Goal: Task Accomplishment & Management: Manage account settings

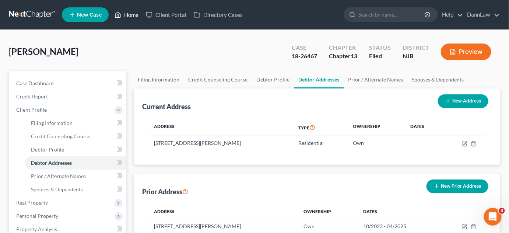
click at [137, 20] on link "Home" at bounding box center [126, 14] width 31 height 13
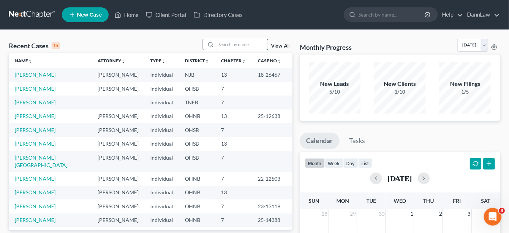
click at [234, 42] on input "search" at bounding box center [242, 44] width 52 height 11
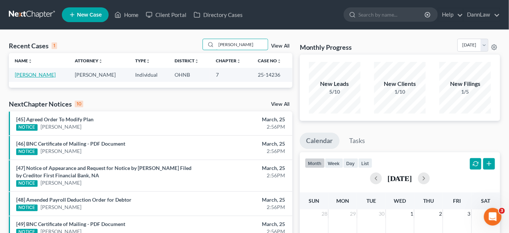
type input "[PERSON_NAME]"
click at [41, 73] on link "[PERSON_NAME]" at bounding box center [35, 74] width 41 height 6
select select "2"
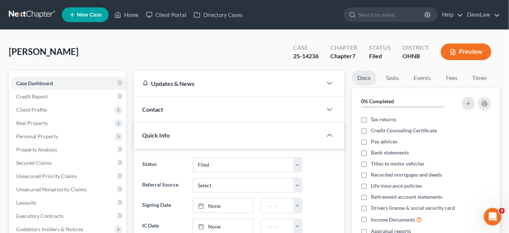
click at [101, 43] on div "[PERSON_NAME] Upgraded Case 25-14236 Chapter Chapter 7 Status [GEOGRAPHIC_DATA]…" at bounding box center [254, 55] width 491 height 32
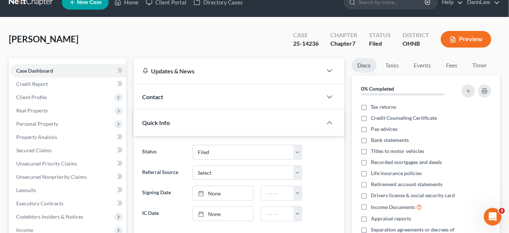
scroll to position [13, 0]
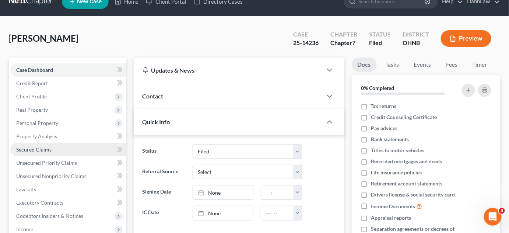
click at [48, 150] on span "Secured Claims" at bounding box center [33, 149] width 35 height 6
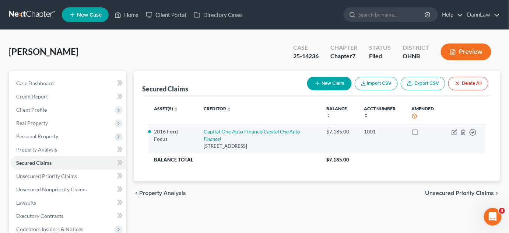
click at [245, 134] on td "Capital One Auto Finance (Capital One Auto Finance) [STREET_ADDRESS]" at bounding box center [259, 138] width 123 height 28
click at [245, 132] on link "Capital One Auto Finance (Capital One Auto Finance)" at bounding box center [252, 135] width 96 height 14
select select "45"
select select "2"
select select "0"
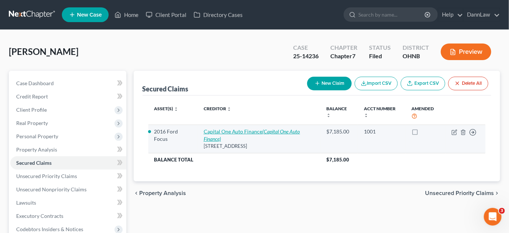
select select "0"
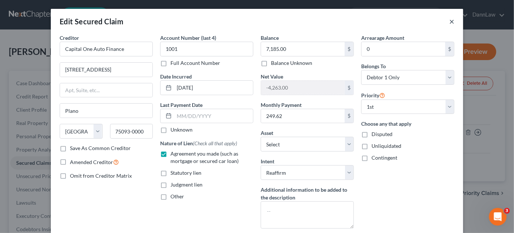
click at [449, 24] on button "×" at bounding box center [451, 21] width 5 height 9
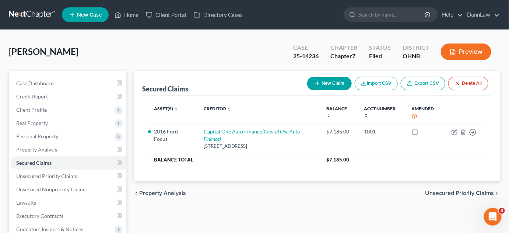
click at [220, 199] on div "chevron_left Property Analysis Unsecured Priority Claims chevron_right" at bounding box center [317, 193] width 367 height 24
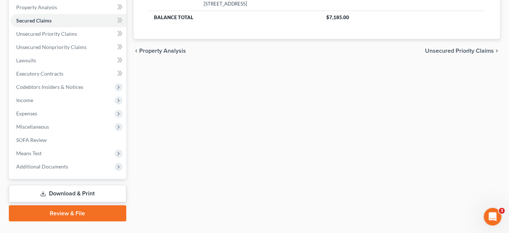
scroll to position [158, 0]
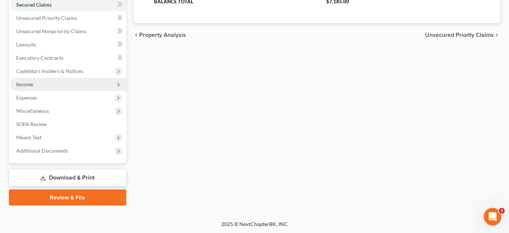
click at [39, 85] on span "Income" at bounding box center [68, 84] width 116 height 13
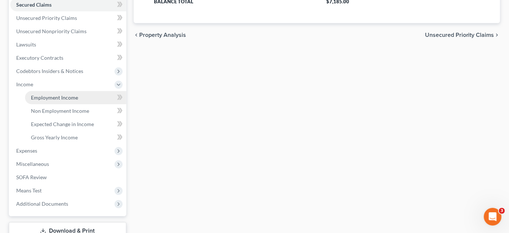
click at [43, 96] on span "Employment Income" at bounding box center [54, 97] width 47 height 6
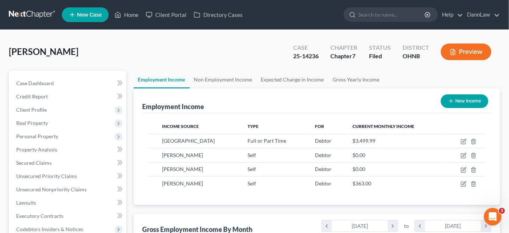
scroll to position [131, 205]
